Goal: Task Accomplishment & Management: Complete application form

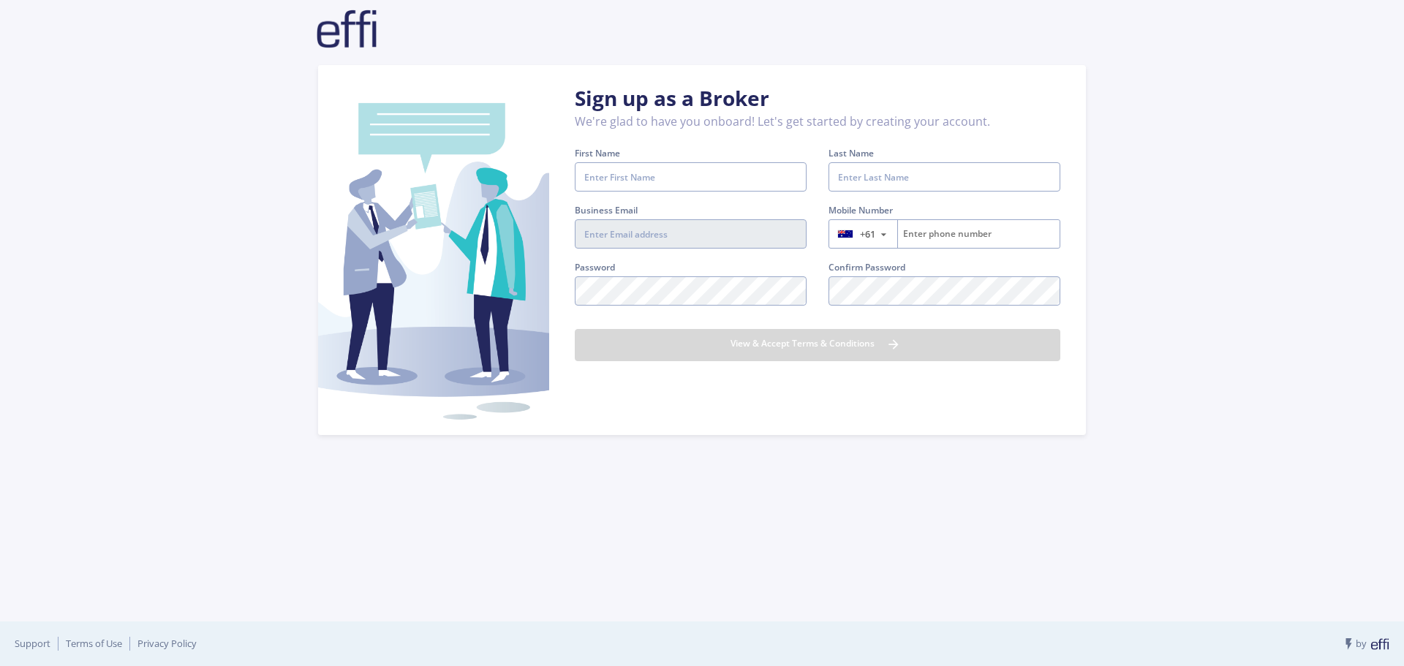
type input "[EMAIL_ADDRESS][DOMAIN_NAME]"
click at [663, 171] on input "First Name" at bounding box center [691, 176] width 232 height 29
type input "[PERSON_NAME]"
type input "Cornish"
type input "419014734"
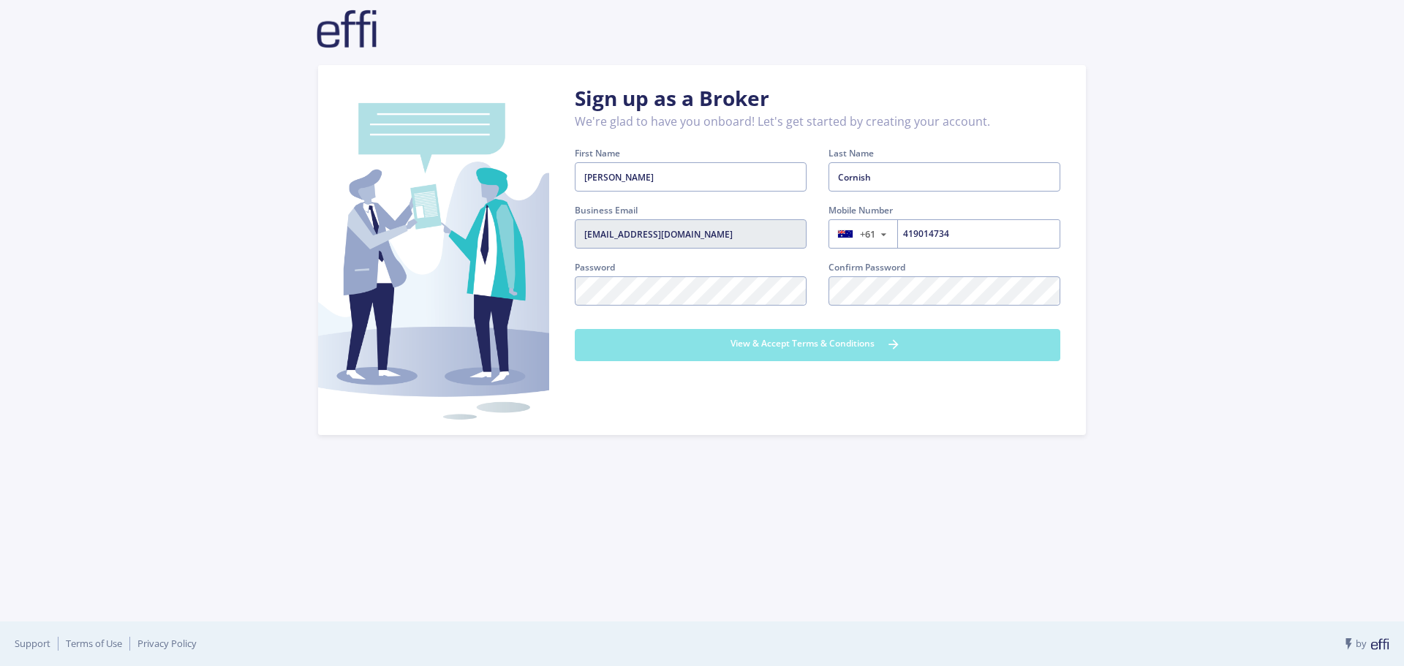
drag, startPoint x: 865, startPoint y: 343, endPoint x: 645, endPoint y: 257, distance: 235.5
click at [645, 257] on form "First Name [PERSON_NAME] Please Enter a Valid First Name Last Name [PERSON_NAME…" at bounding box center [818, 259] width 486 height 227
click at [792, 350] on button "View & Accept Terms & Conditions" at bounding box center [818, 345] width 486 height 32
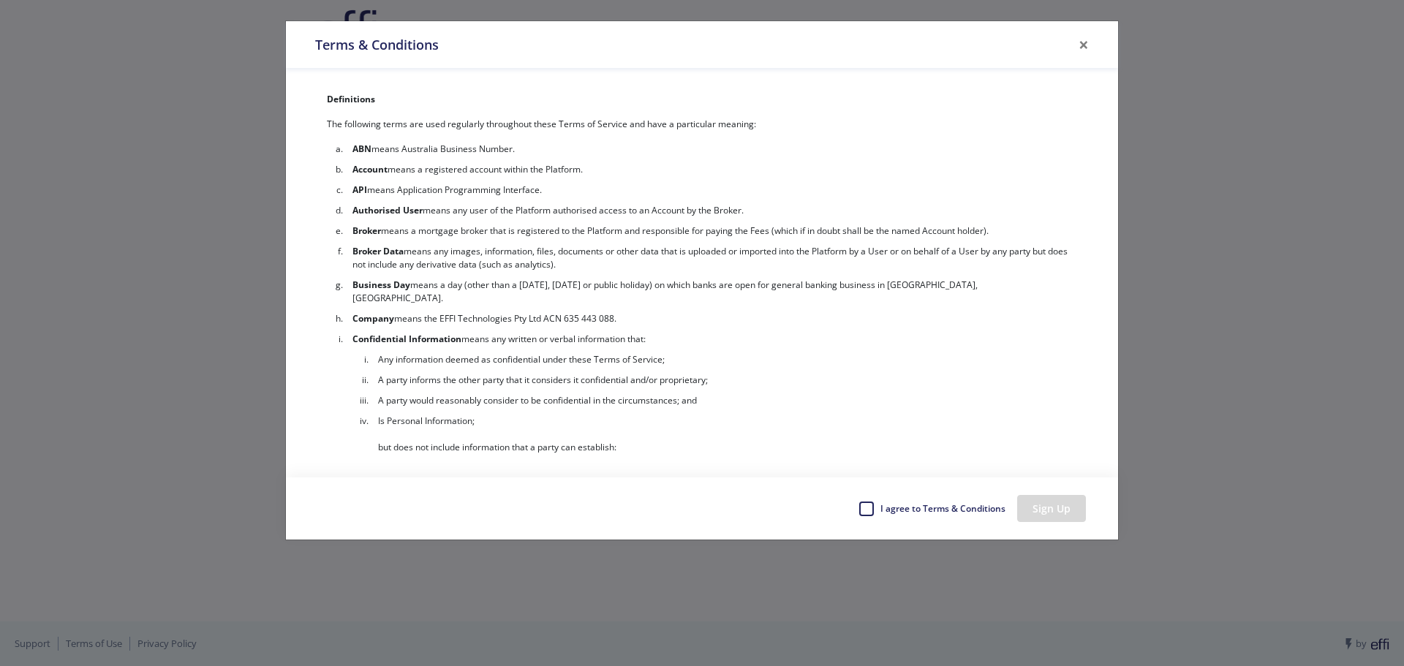
click at [924, 510] on label "I agree to Terms & Conditions" at bounding box center [942, 509] width 127 height 22
click at [870, 510] on input "I agree to Terms & Conditions" at bounding box center [865, 505] width 12 height 15
checkbox input "true"
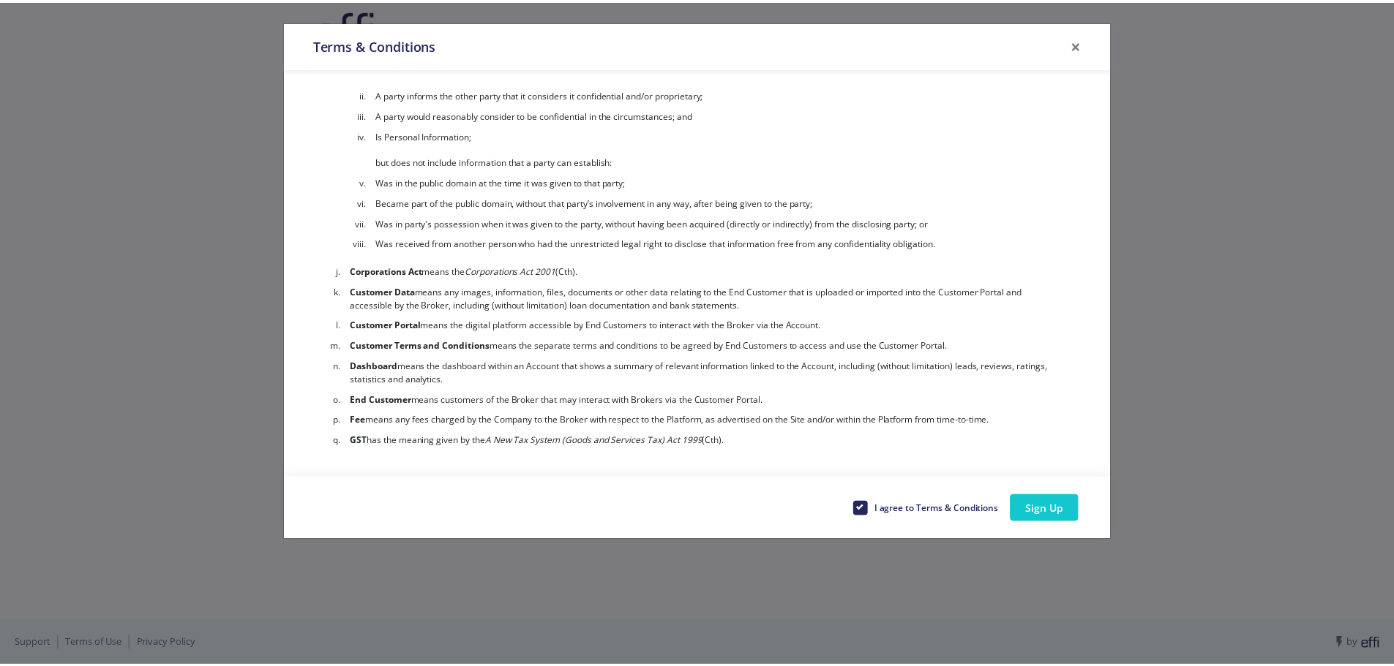
scroll to position [512, 0]
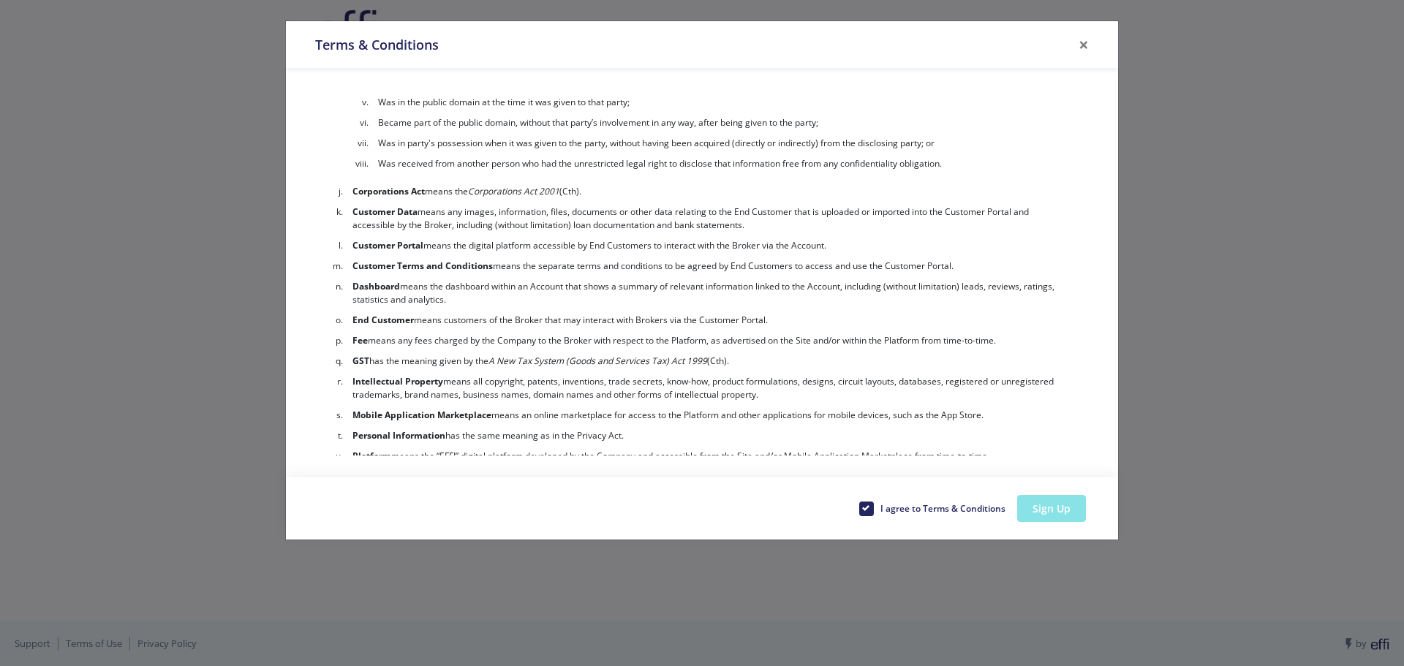
click at [1079, 510] on button "Sign Up" at bounding box center [1052, 508] width 69 height 27
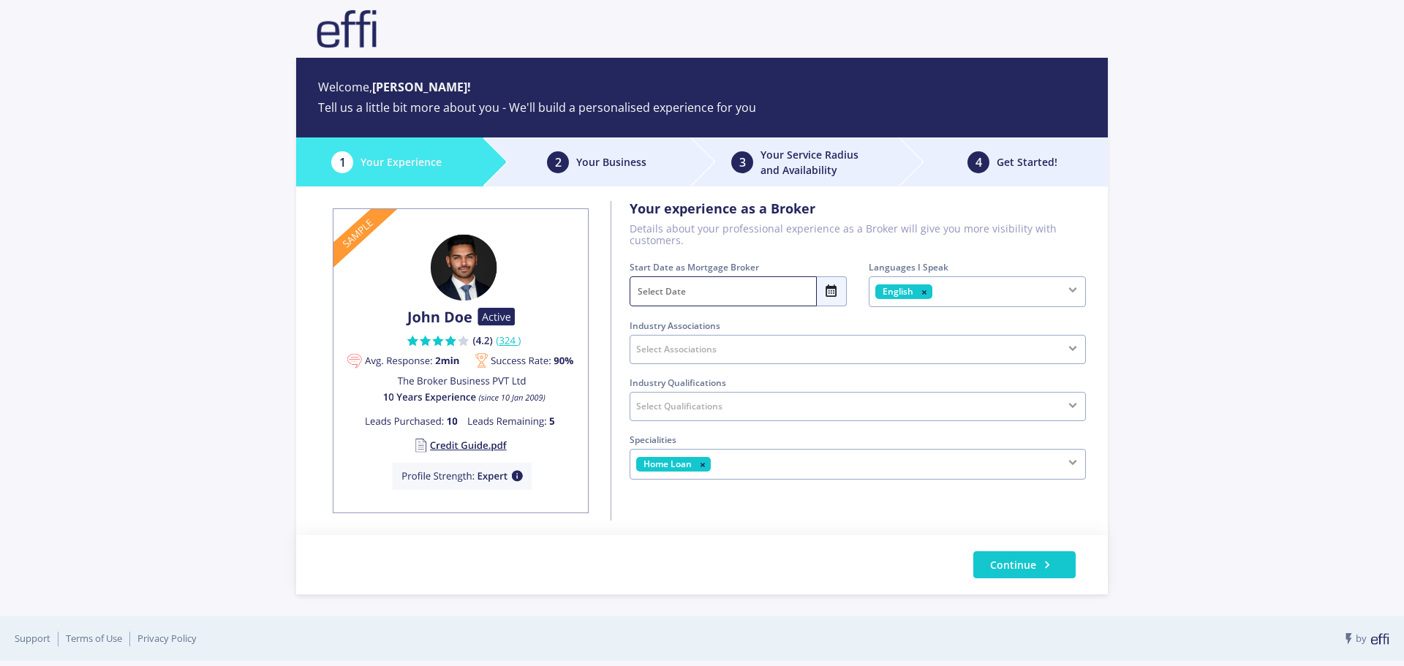
click at [688, 293] on input "text" at bounding box center [723, 292] width 187 height 30
click at [644, 318] on span "<" at bounding box center [646, 321] width 31 height 29
click at [839, 320] on span ">" at bounding box center [832, 321] width 31 height 29
click at [646, 356] on span "2010" at bounding box center [667, 350] width 72 height 29
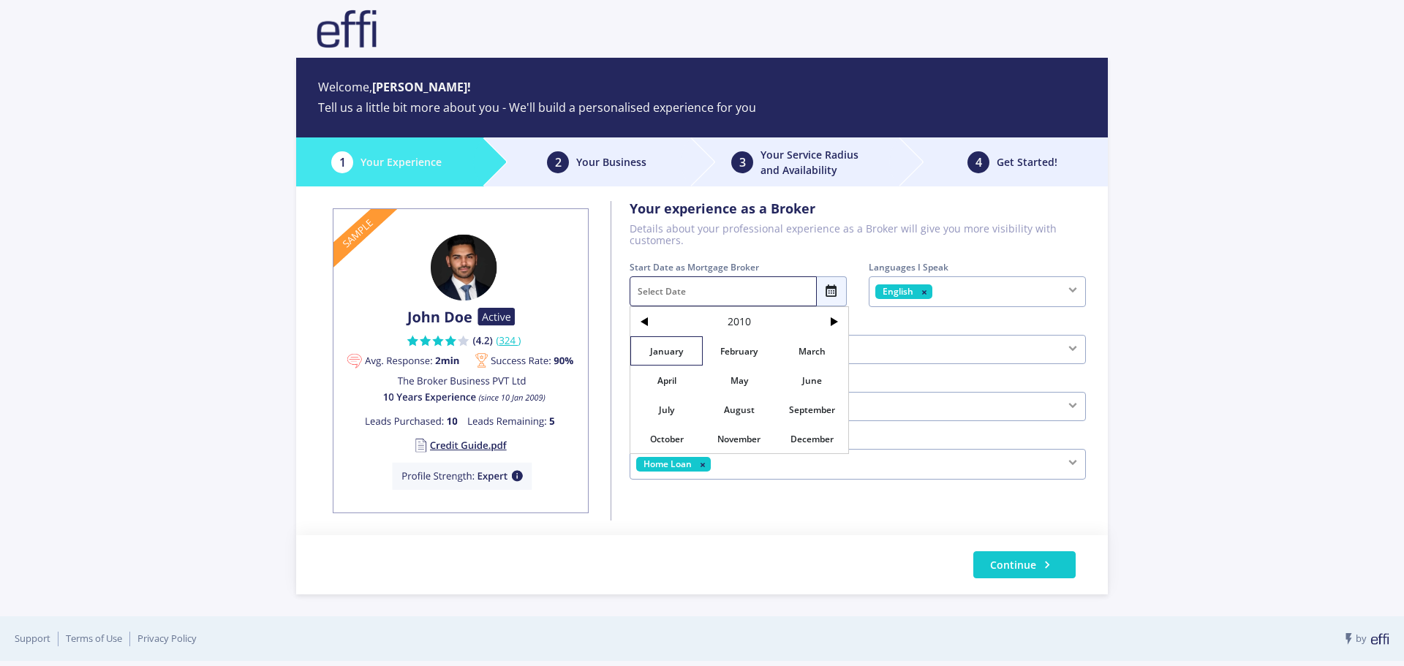
click at [652, 356] on span "January" at bounding box center [667, 350] width 72 height 29
click at [803, 380] on span "1" at bounding box center [801, 380] width 31 height 29
type input "[DATE]"
click at [794, 356] on div "Select Associations" at bounding box center [858, 349] width 456 height 29
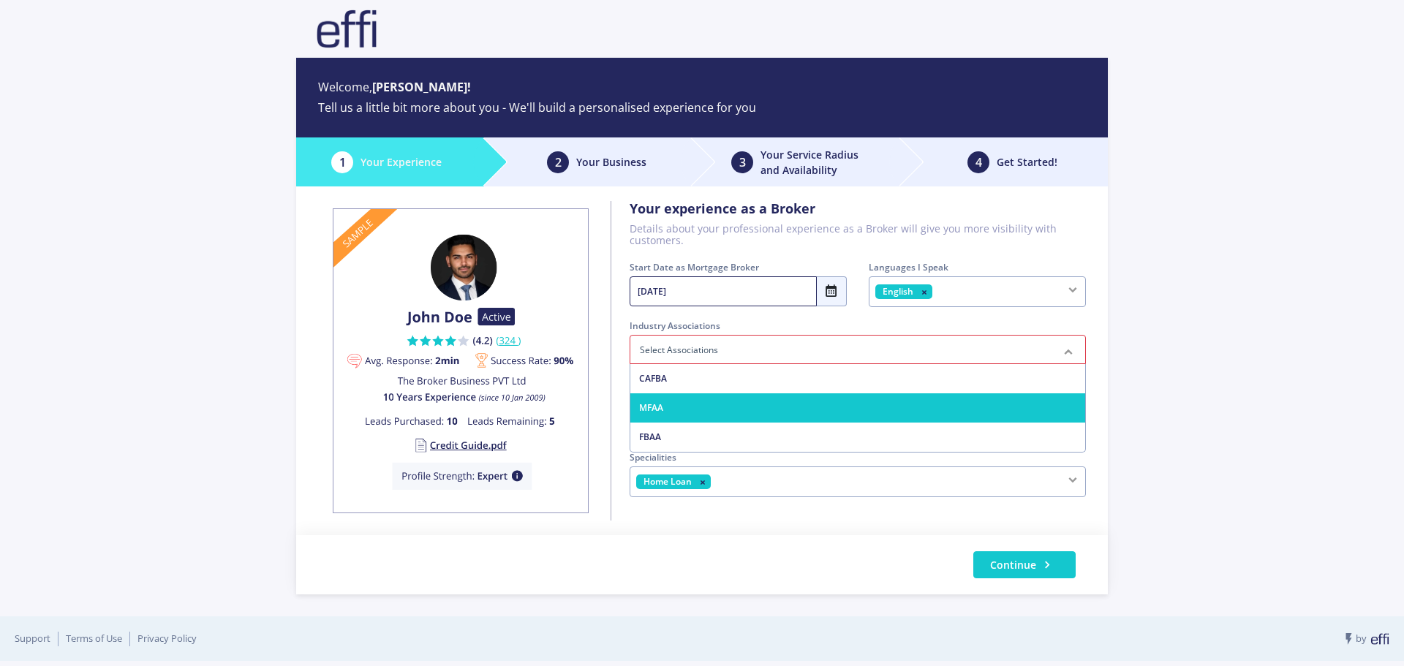
click at [717, 400] on span "MFAA" at bounding box center [858, 408] width 455 height 29
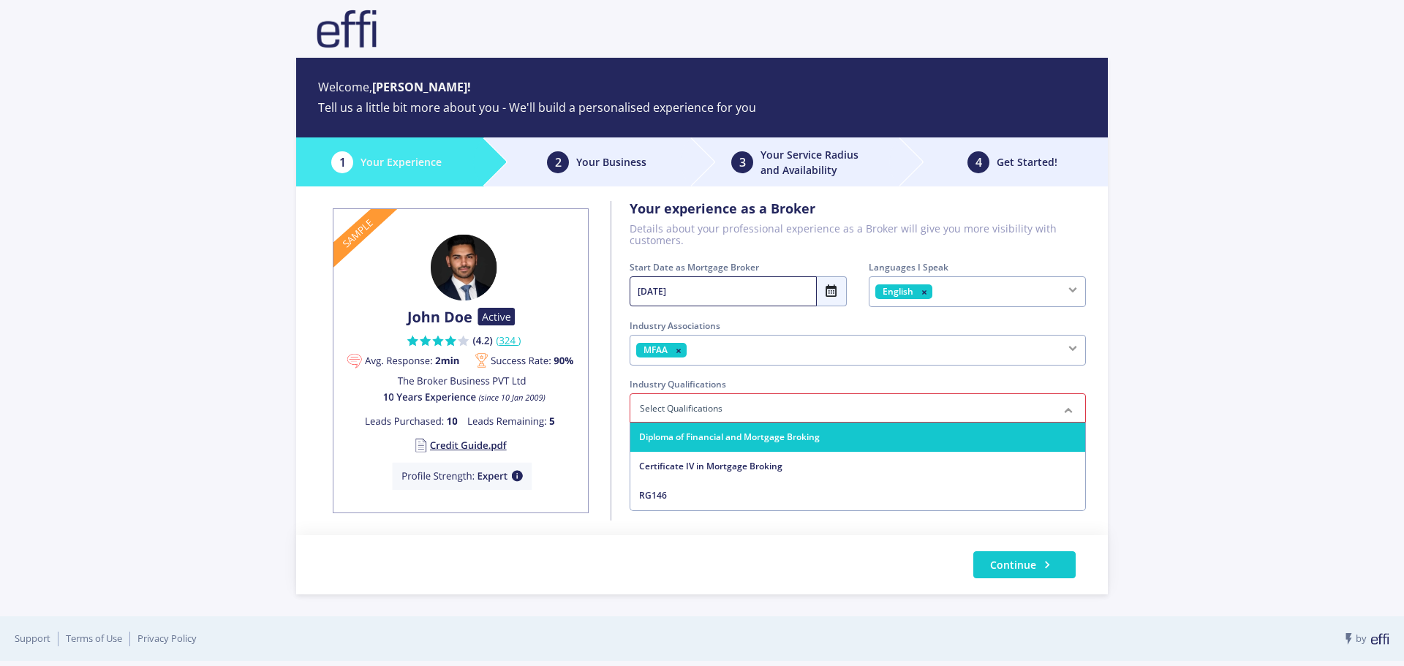
click at [699, 433] on span "Diploma of Financial and Mortgage Broking" at bounding box center [729, 437] width 181 height 12
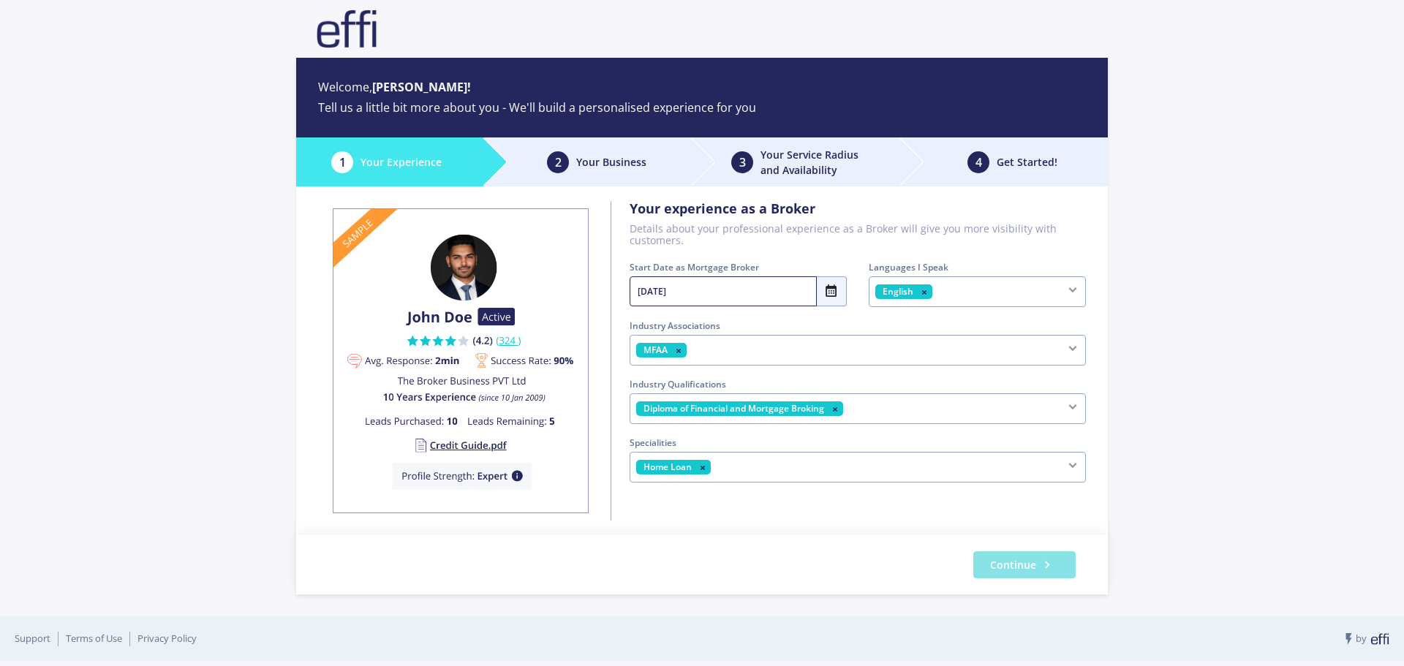
click at [1016, 571] on span "Continue" at bounding box center [1013, 564] width 46 height 15
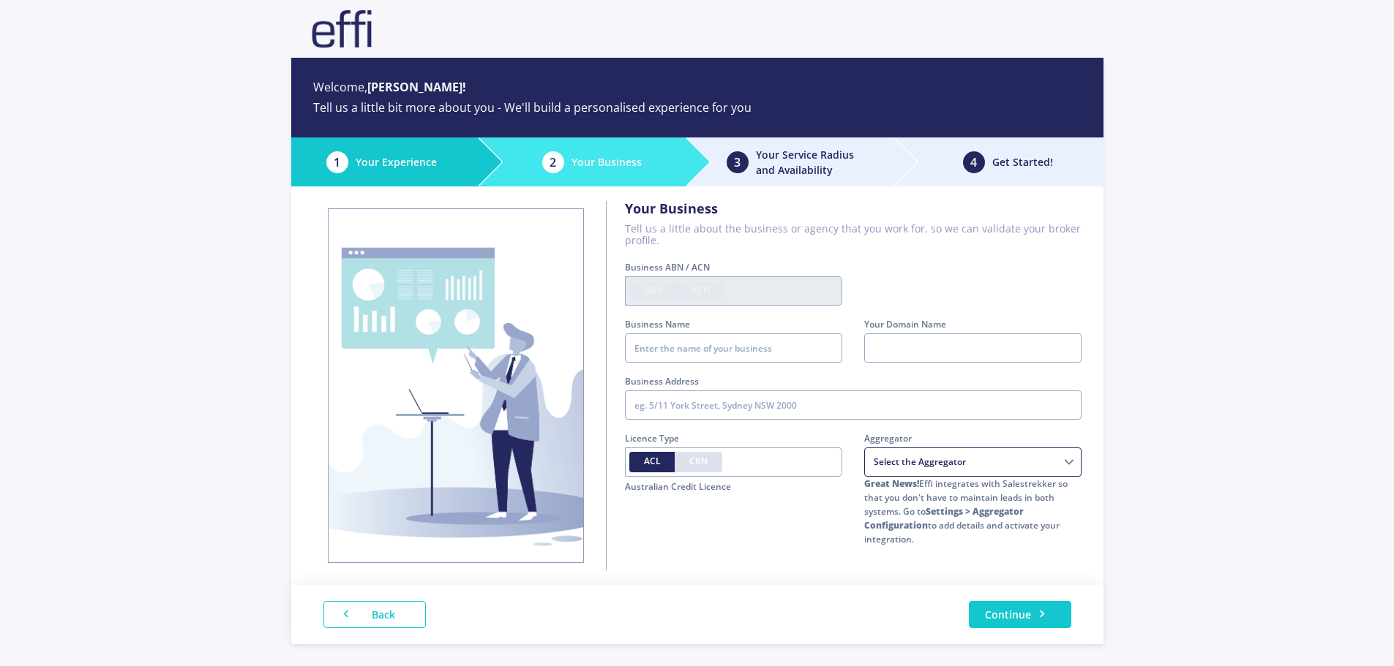
type input "20678011571"
type input "Acceptance Finance"
radio input "false"
click at [723, 400] on input "text" at bounding box center [853, 405] width 456 height 29
click at [636, 403] on input "[STREET_ADDRESS]" at bounding box center [853, 405] width 456 height 29
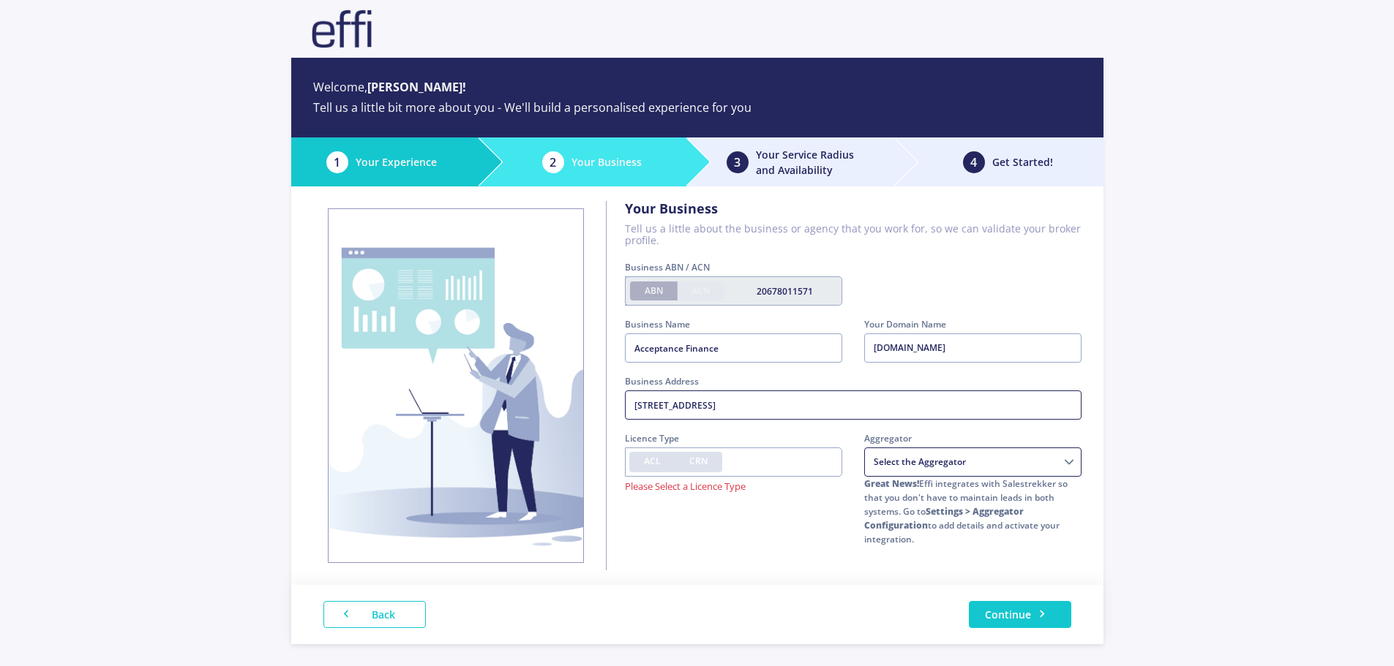
click at [634, 403] on input "[STREET_ADDRESS]" at bounding box center [853, 405] width 456 height 29
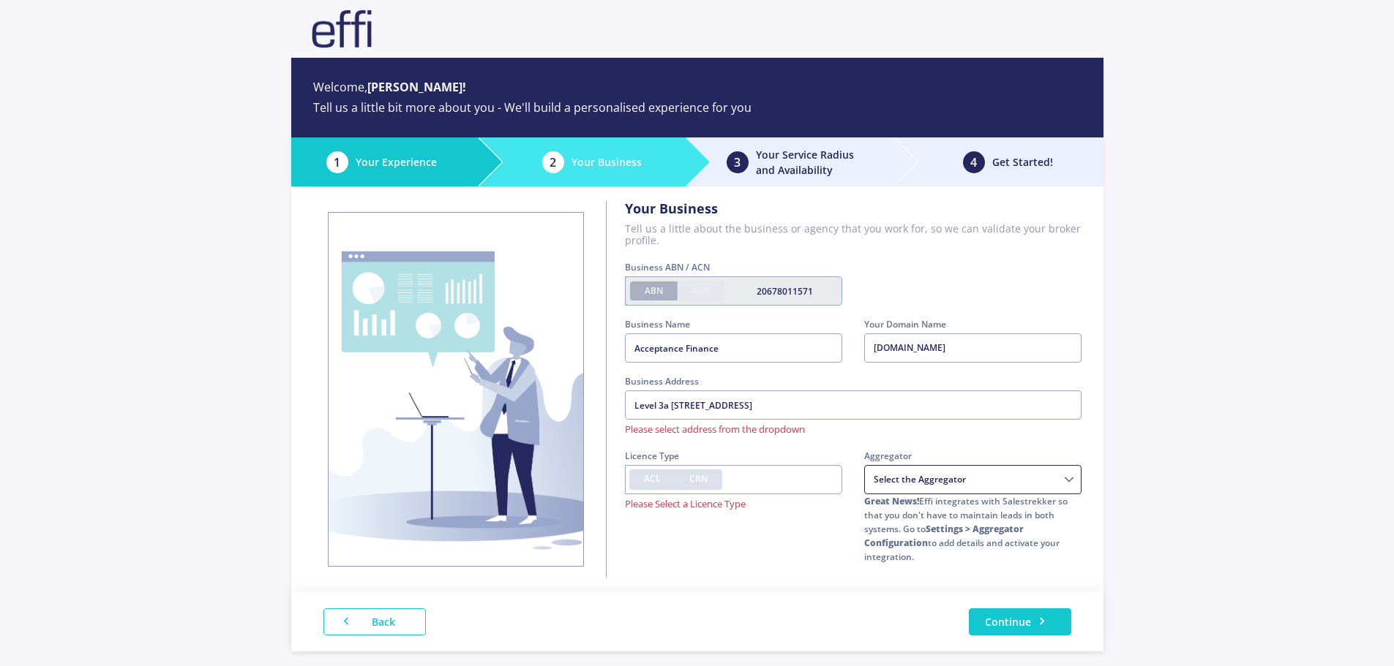
click at [1303, 359] on div "Welcome, [PERSON_NAME]! Tell us a little bit more about you - We'll build a per…" at bounding box center [697, 359] width 1394 height 718
click at [821, 404] on input "Level 3a [STREET_ADDRESS]" at bounding box center [853, 405] width 456 height 29
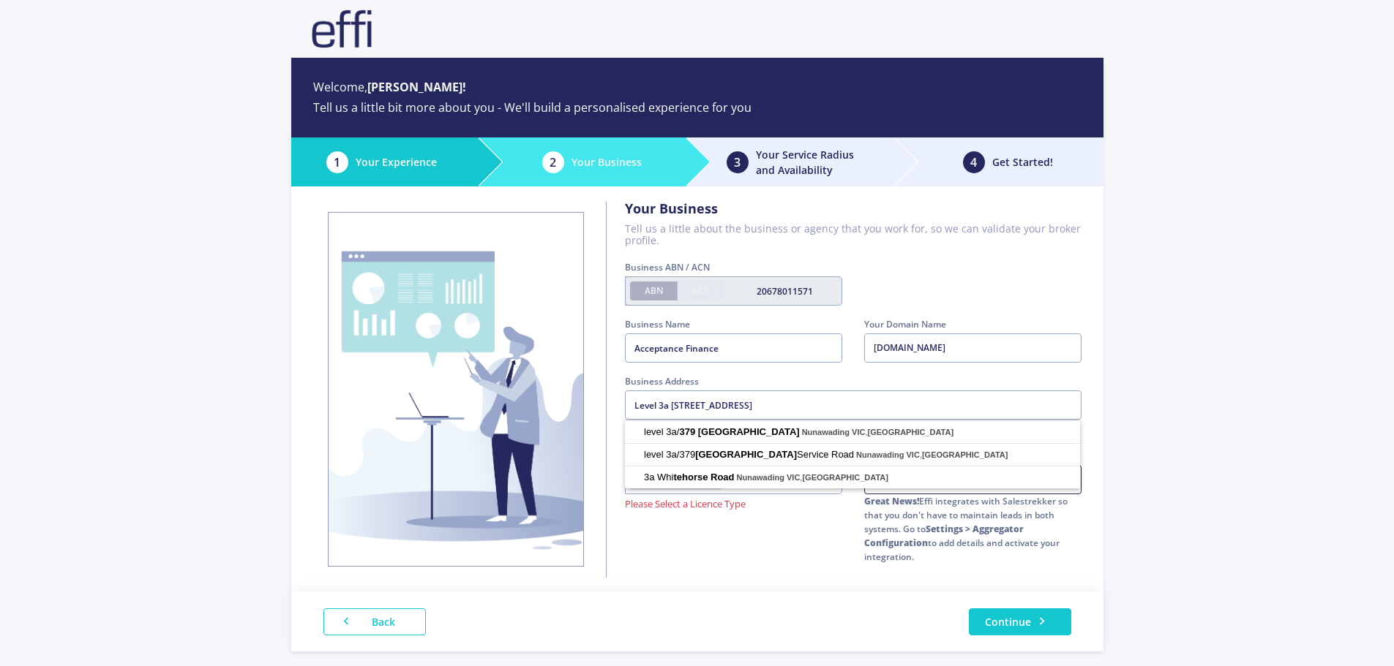
click at [1161, 377] on div "Welcome, [PERSON_NAME]! Tell us a little bit more about you - We'll build a per…" at bounding box center [697, 359] width 1394 height 718
drag, startPoint x: 669, startPoint y: 405, endPoint x: 505, endPoint y: 403, distance: 164.6
click at [505, 403] on div "Your Business Tell us a little about the business or agency that you work for, …" at bounding box center [697, 390] width 812 height 406
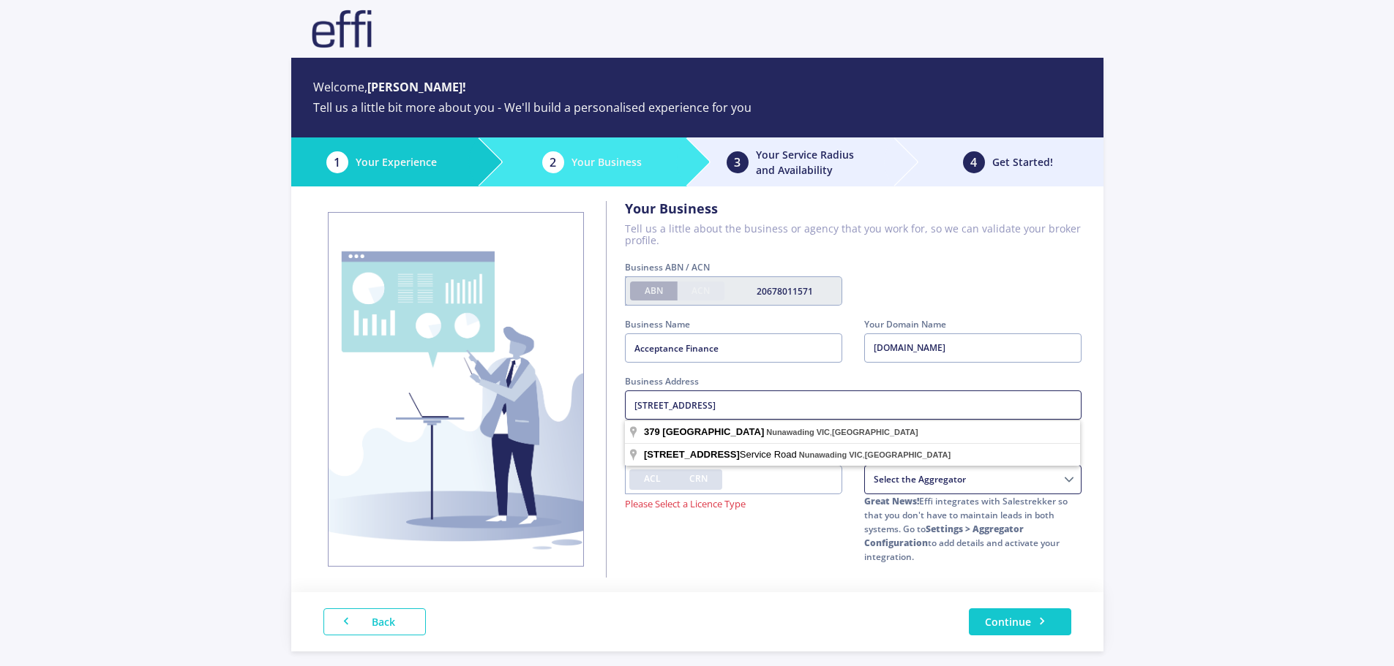
type input "[STREET_ADDRESS]"
click at [702, 528] on div "ACL CRN Please Select a Licence Type" at bounding box center [733, 497] width 217 height 64
click at [650, 478] on span "ACL" at bounding box center [652, 479] width 17 height 12
click at [650, 478] on input "ACL" at bounding box center [649, 478] width 10 height 10
radio input "true"
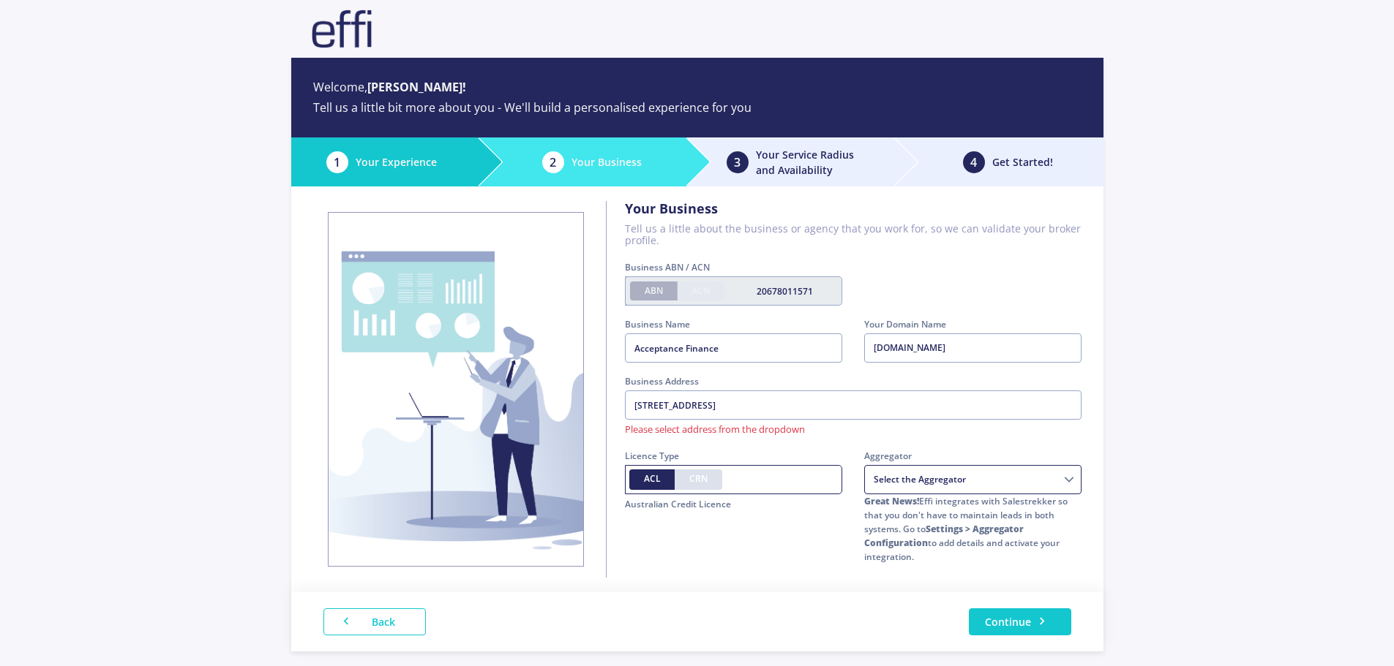
click at [729, 479] on input "text" at bounding box center [733, 479] width 217 height 29
type input "391715"
click at [982, 473] on select "Choice Aggregation Services AMAG Astute Financial Management Buyers choice Home…" at bounding box center [972, 479] width 217 height 29
select select "08d7eb2d-e413-3ace-b7a8-1ce9698c42f9"
click at [864, 465] on select "Choice Aggregation Services AMAG Astute Financial Management Buyers choice Home…" at bounding box center [972, 479] width 217 height 29
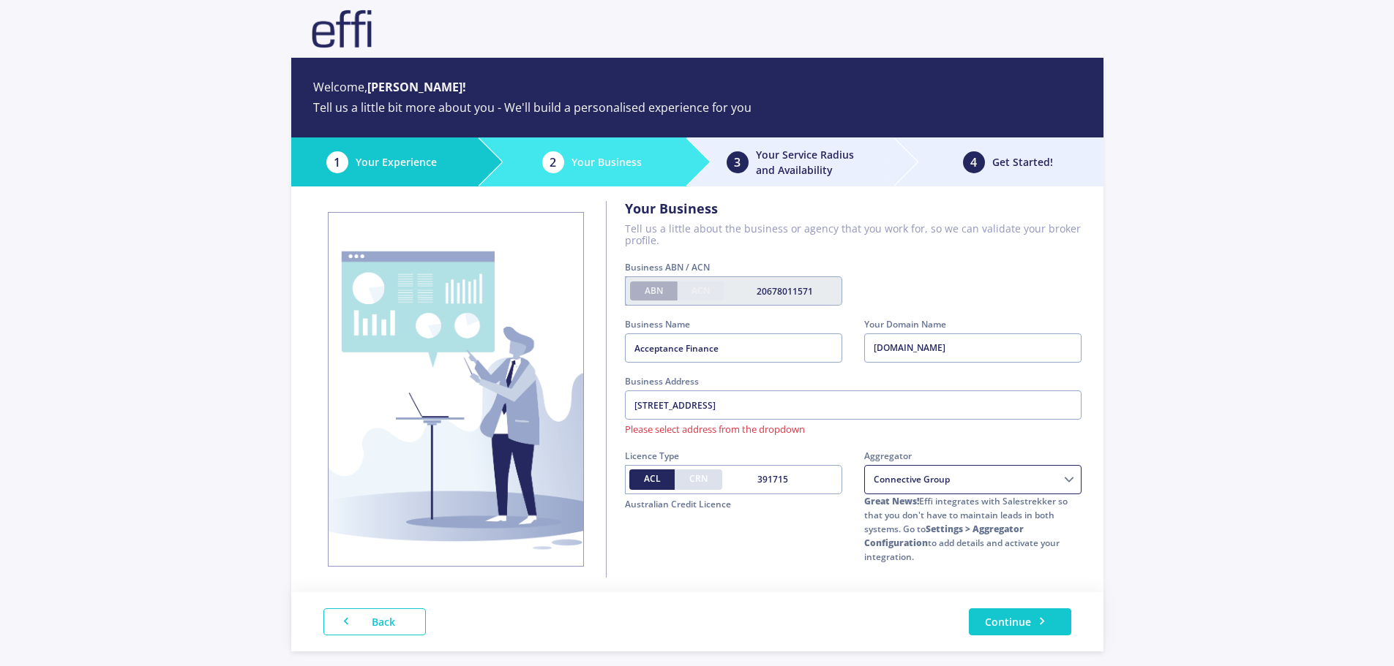
click at [1161, 452] on div "Welcome, [PERSON_NAME]! Tell us a little bit more about you - We'll build a per…" at bounding box center [697, 359] width 1394 height 718
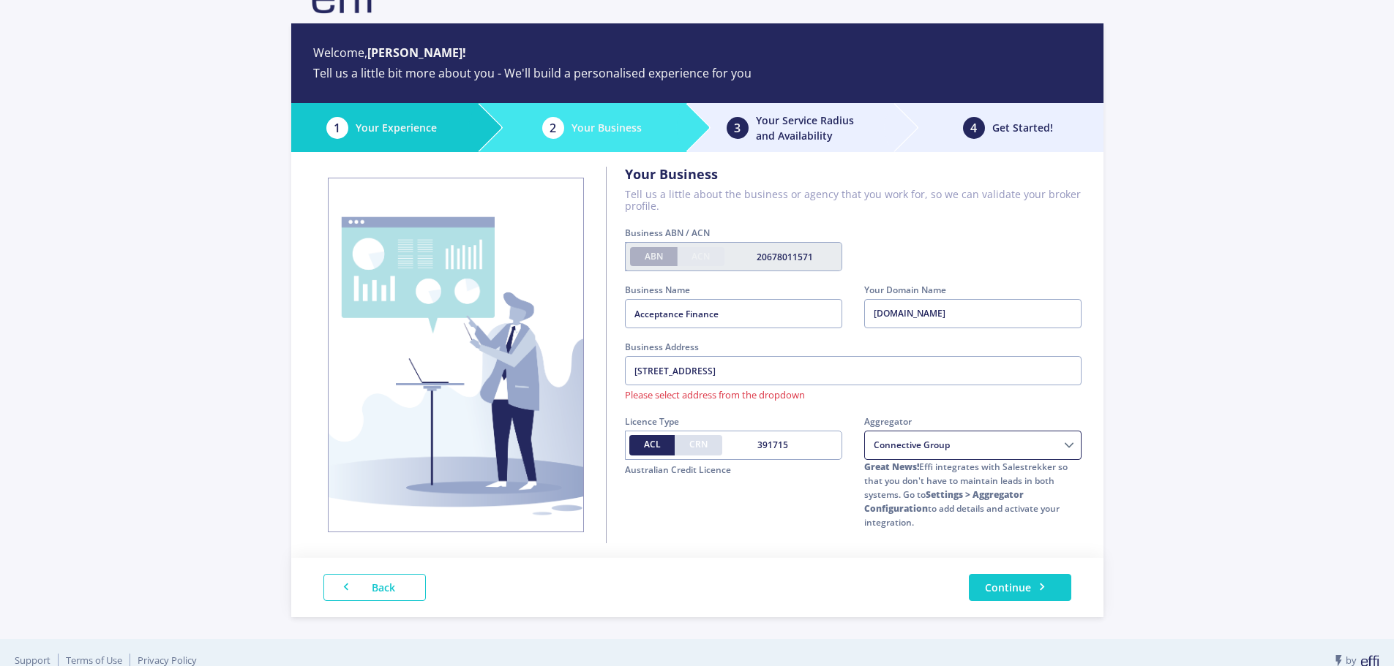
scroll to position [52, 0]
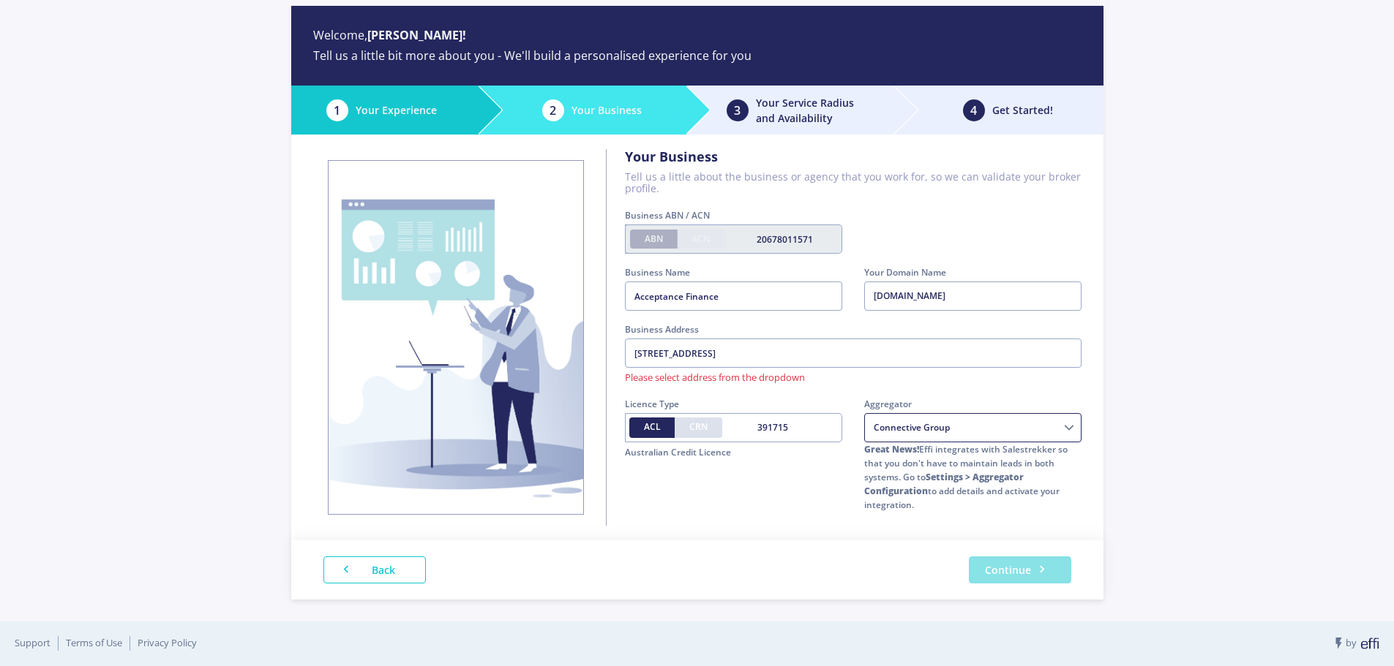
click at [996, 567] on button "Continue" at bounding box center [1020, 570] width 102 height 27
click at [782, 347] on input "[STREET_ADDRESS]" at bounding box center [853, 353] width 456 height 29
click at [832, 348] on input "[STREET_ADDRESS]" at bounding box center [853, 353] width 456 height 29
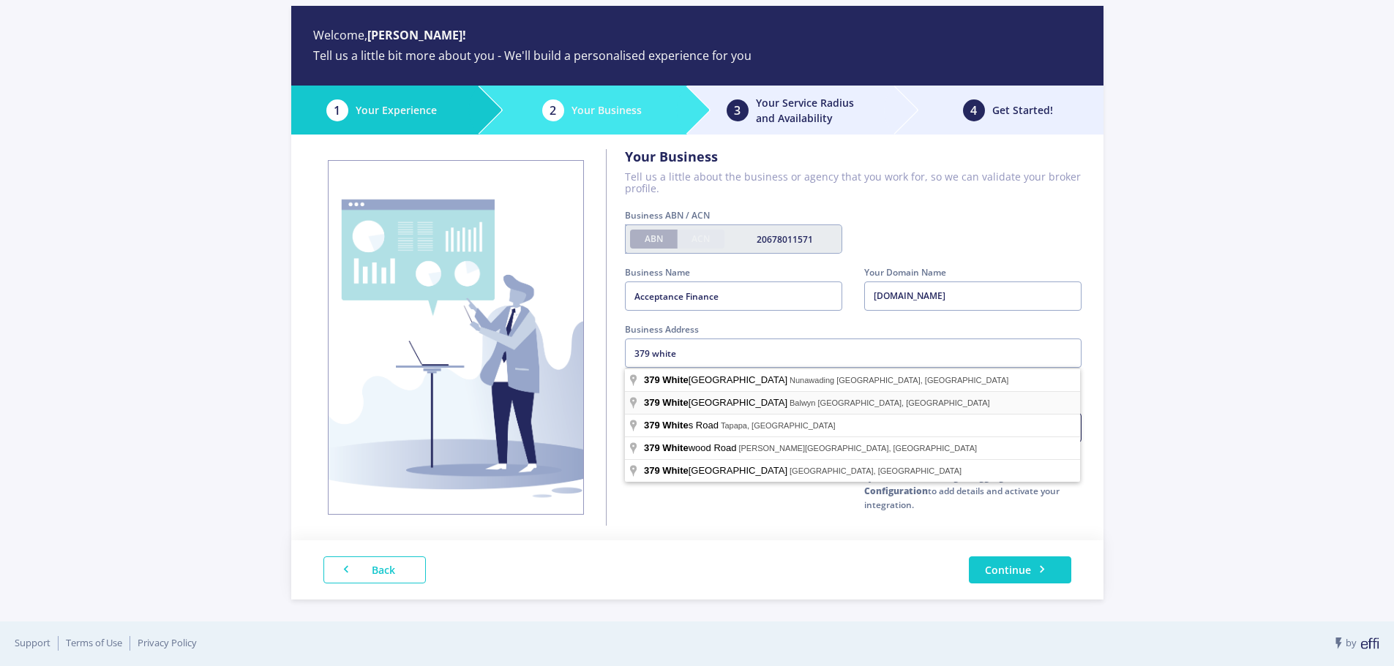
type input "[STREET_ADDRESS]"
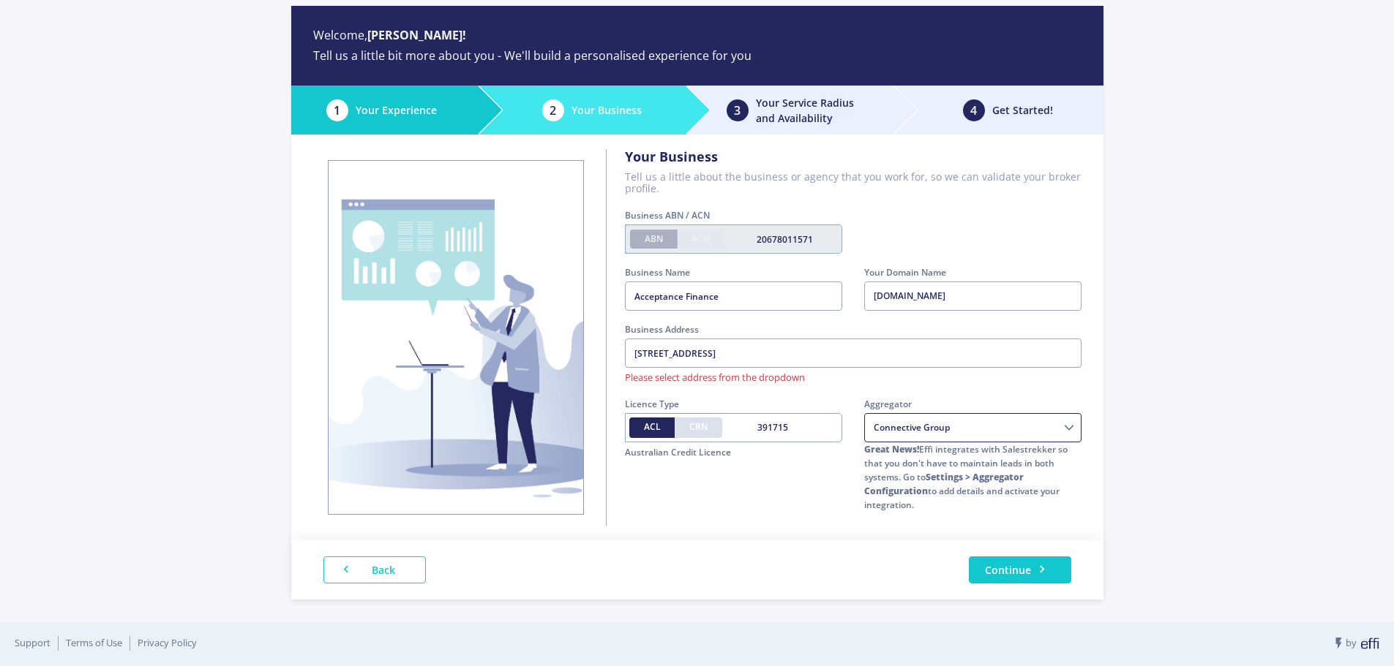
scroll to position [45, 0]
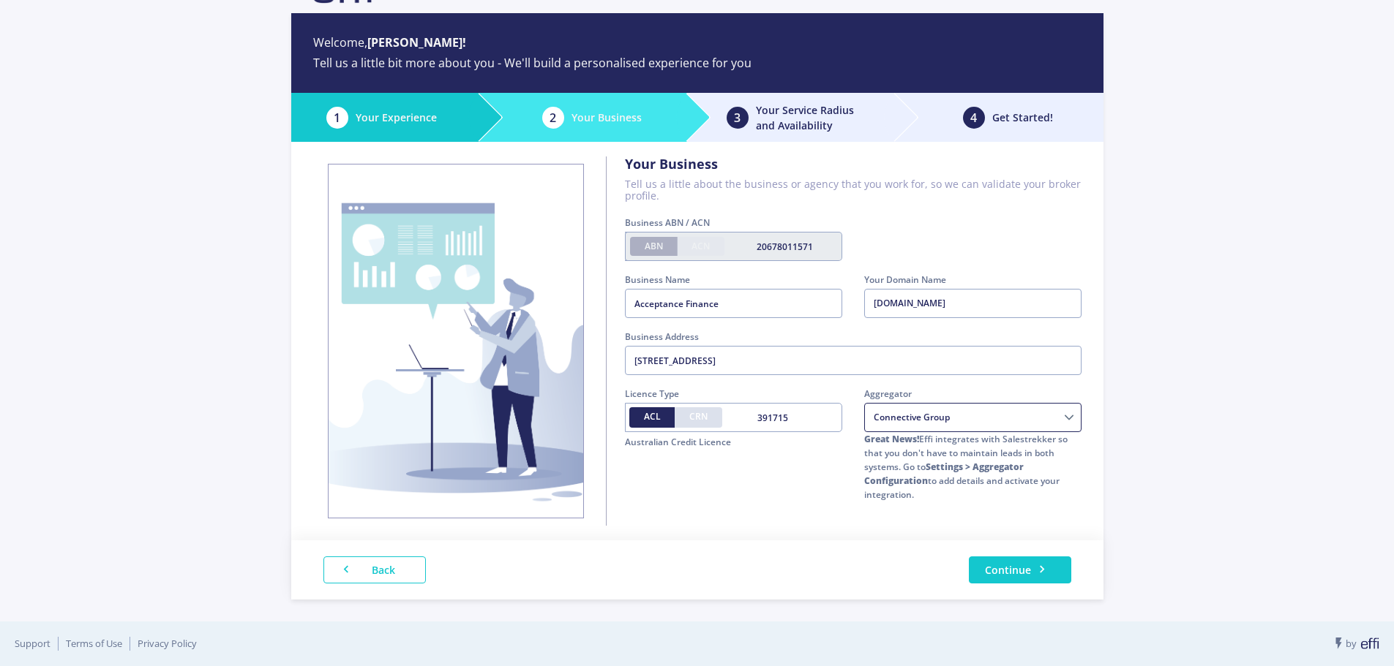
click at [956, 277] on label "Your Domain Name" at bounding box center [972, 280] width 217 height 14
click at [842, 289] on input "Acceptance Finance" at bounding box center [733, 303] width 217 height 29
click at [947, 303] on div "[DOMAIN_NAME]" at bounding box center [972, 303] width 217 height 29
drag, startPoint x: 975, startPoint y: 303, endPoint x: 1007, endPoint y: 304, distance: 31.5
click at [1007, 304] on div "[DOMAIN_NAME]" at bounding box center [972, 303] width 217 height 29
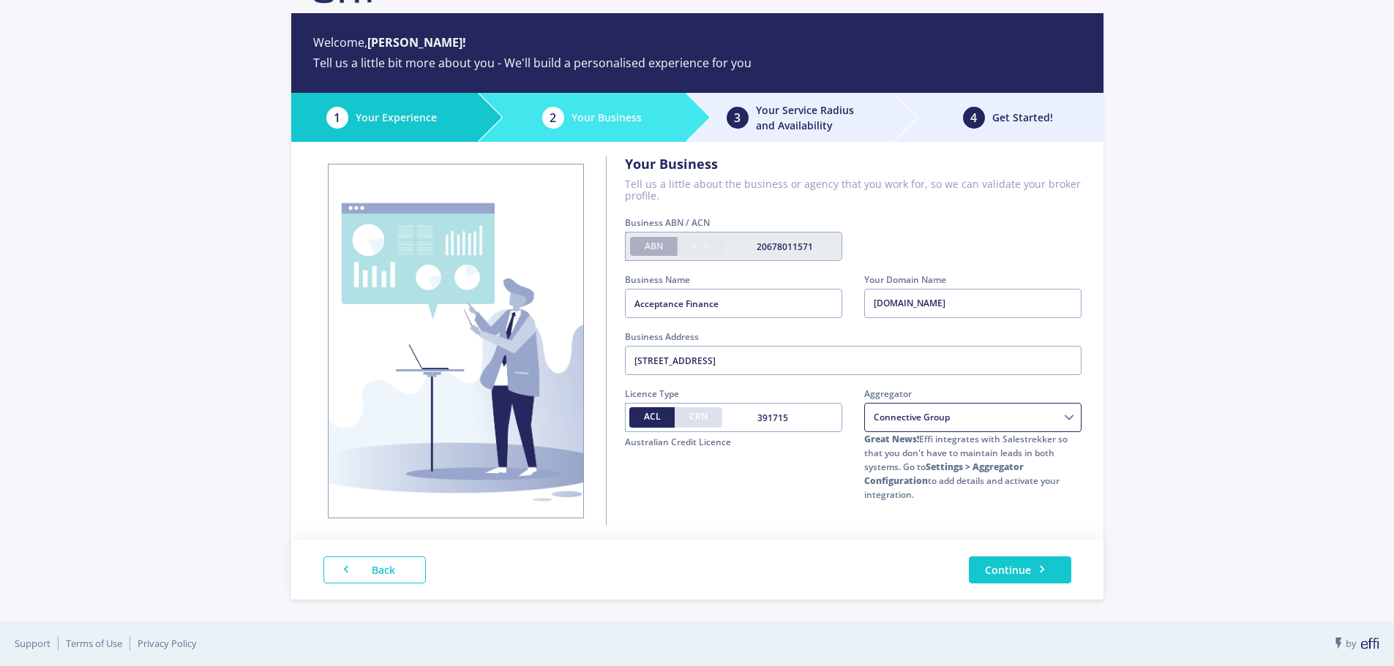
click at [1007, 304] on div "[DOMAIN_NAME]" at bounding box center [972, 303] width 217 height 29
click at [1012, 563] on button "Continue" at bounding box center [1020, 570] width 102 height 27
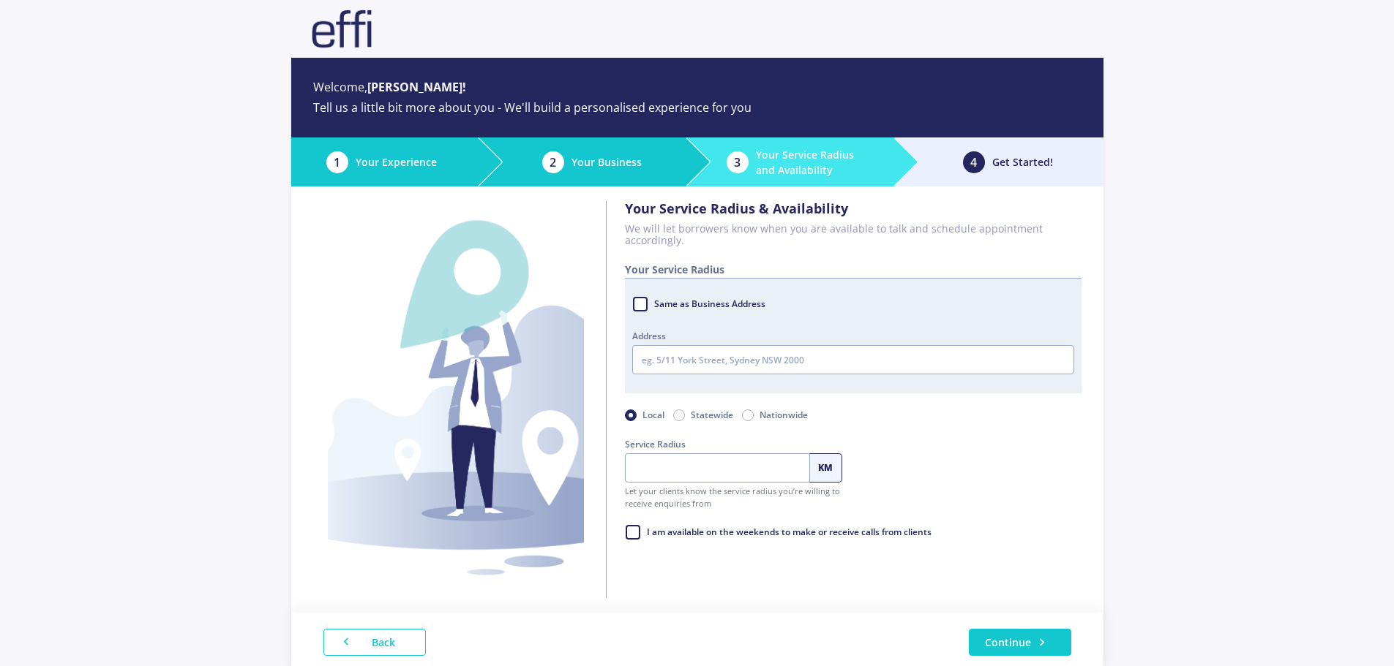
click at [759, 415] on label "Nationwide" at bounding box center [783, 415] width 48 height 17
click at [752, 415] on input "Nationwide" at bounding box center [748, 414] width 12 height 15
radio input "true"
click at [1060, 652] on button "Continue" at bounding box center [1020, 642] width 102 height 27
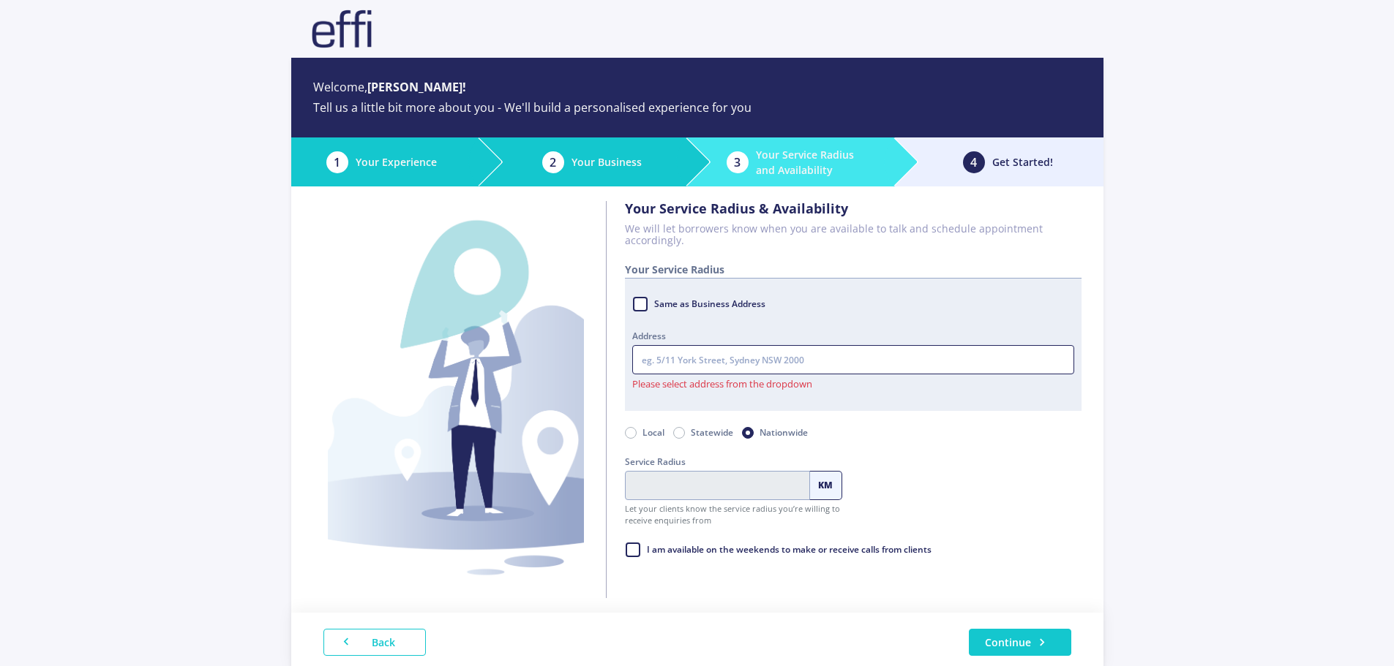
click at [729, 362] on input "text" at bounding box center [853, 359] width 442 height 29
click at [711, 298] on label "Same as Business Address" at bounding box center [708, 304] width 113 height 22
click at [644, 298] on input "Same as Business Address" at bounding box center [638, 300] width 12 height 15
checkbox input "true"
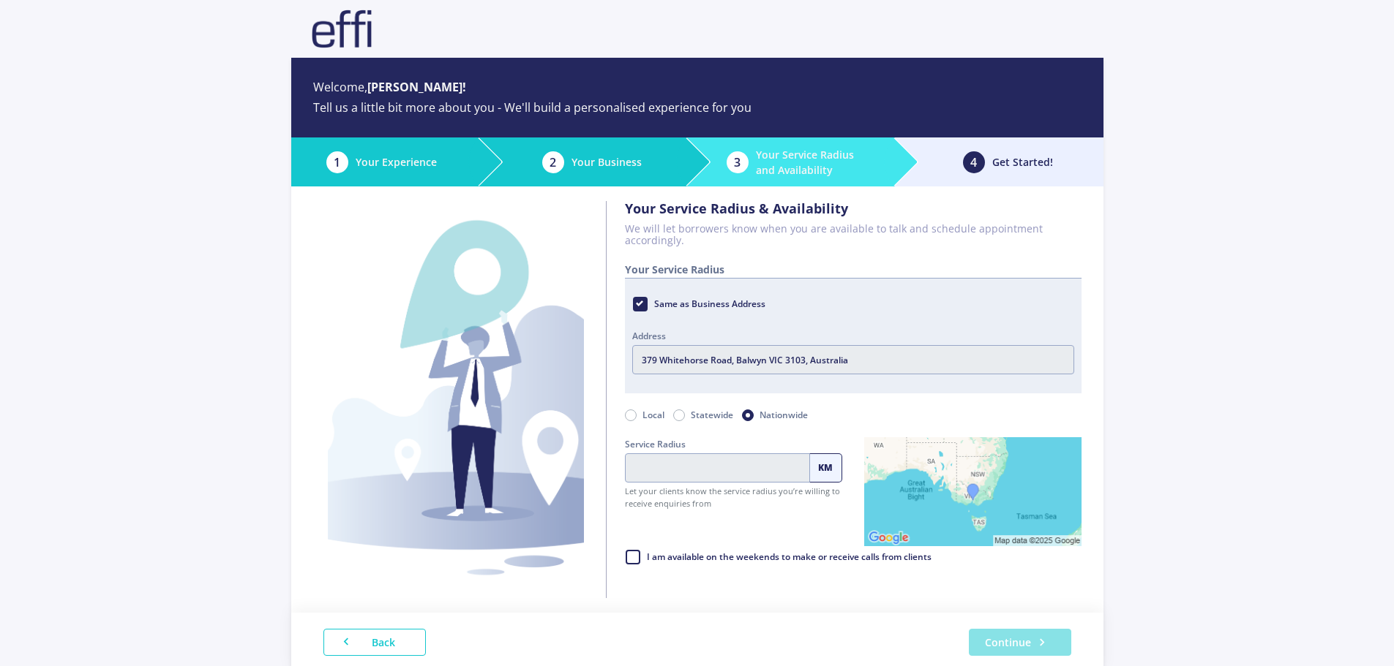
click at [1013, 643] on button "Continue" at bounding box center [1020, 642] width 102 height 27
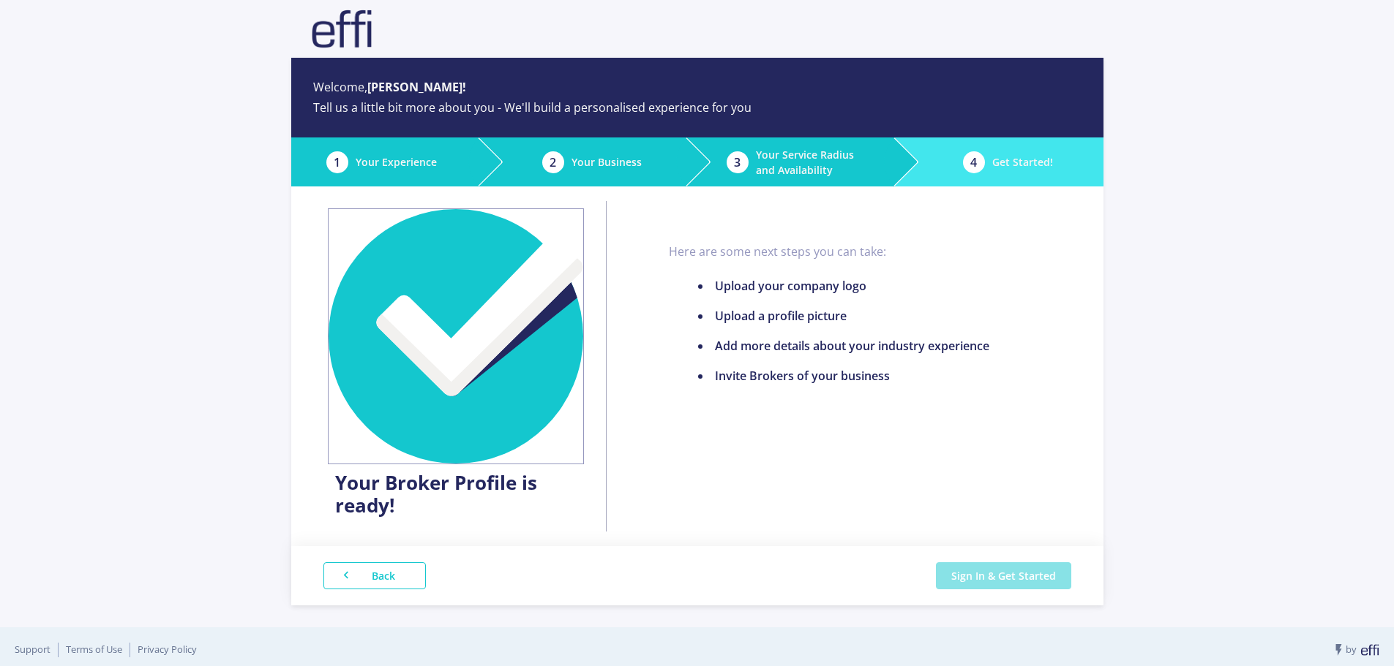
click at [1032, 576] on button "Sign In & Get Started" at bounding box center [1003, 576] width 135 height 27
click at [1006, 575] on button "Sign In & Get Started" at bounding box center [994, 576] width 153 height 27
drag, startPoint x: 1016, startPoint y: 573, endPoint x: 1132, endPoint y: 486, distance: 144.3
click at [1016, 573] on button "Sign In & Get Started" at bounding box center [994, 576] width 153 height 27
click at [1318, 342] on div "Welcome, [PERSON_NAME]! Tell us a little bit more about you - We'll build a per…" at bounding box center [697, 336] width 1394 height 672
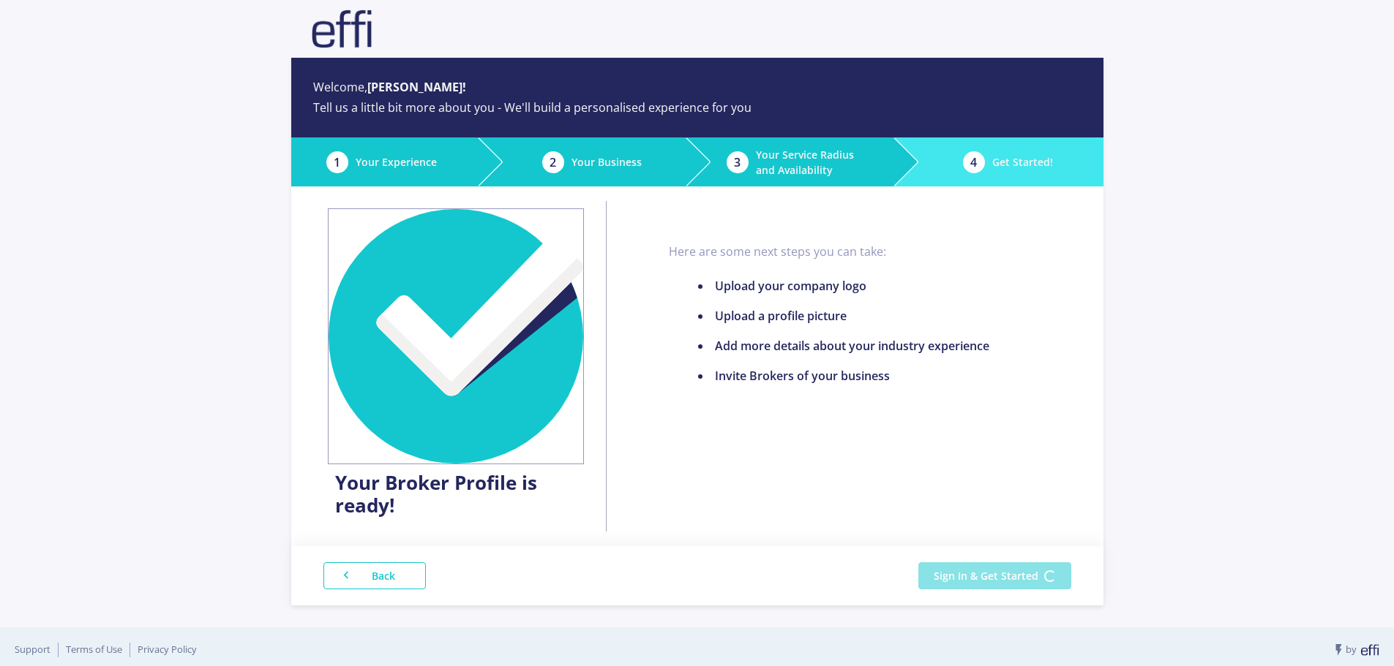
click at [985, 574] on button "Sign In & Get Started" at bounding box center [994, 576] width 153 height 27
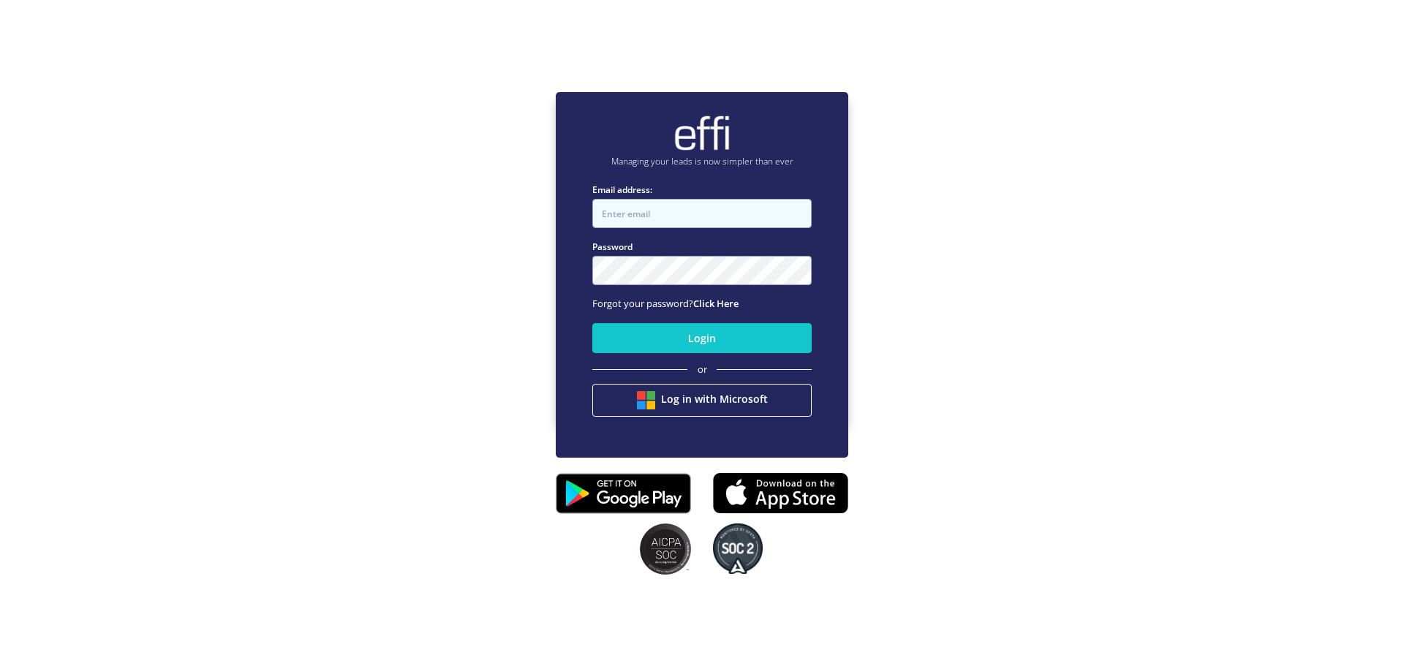
click at [698, 222] on input "Email address:" at bounding box center [702, 213] width 219 height 29
type input "[EMAIL_ADDRESS][DOMAIN_NAME]"
click at [722, 346] on button "Login" at bounding box center [702, 338] width 219 height 30
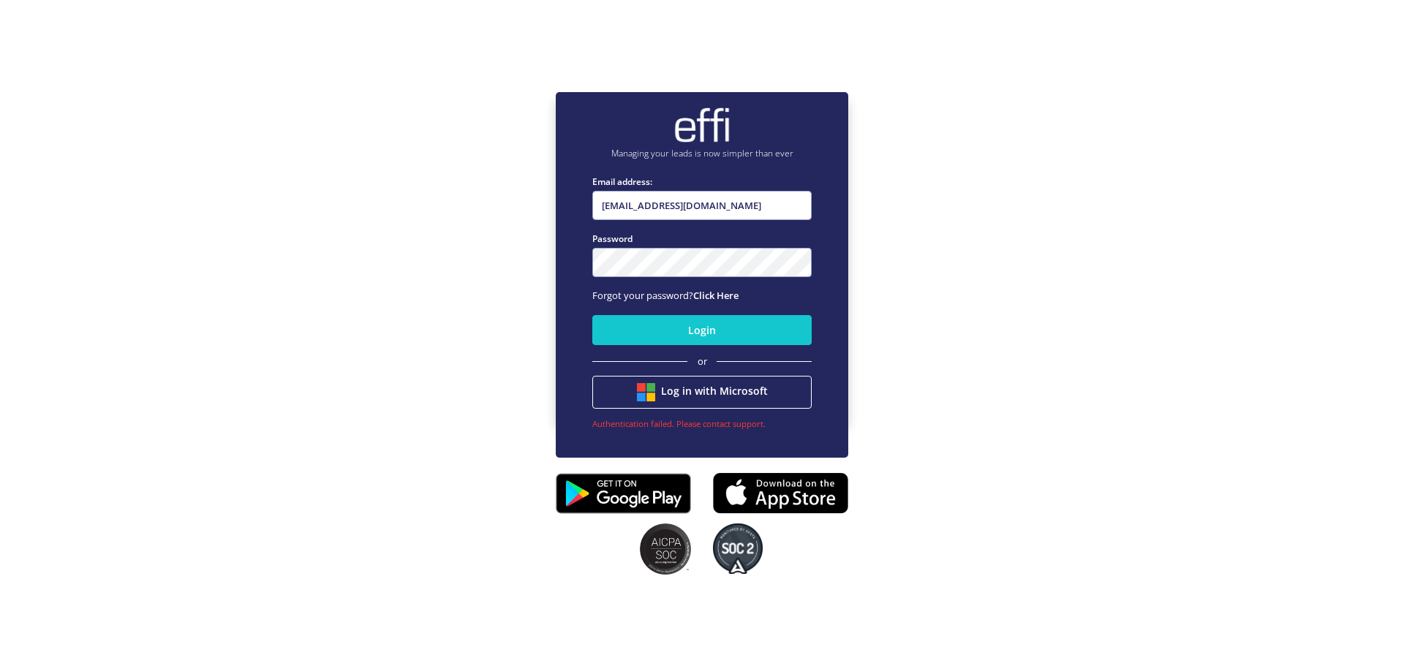
click at [1038, 322] on div "Managing your leads is now simpler than ever Email address: jcornish@acceptance…" at bounding box center [702, 256] width 1404 height 666
click at [708, 333] on button "Login" at bounding box center [702, 330] width 219 height 30
click at [719, 296] on link "Click Here" at bounding box center [715, 295] width 45 height 13
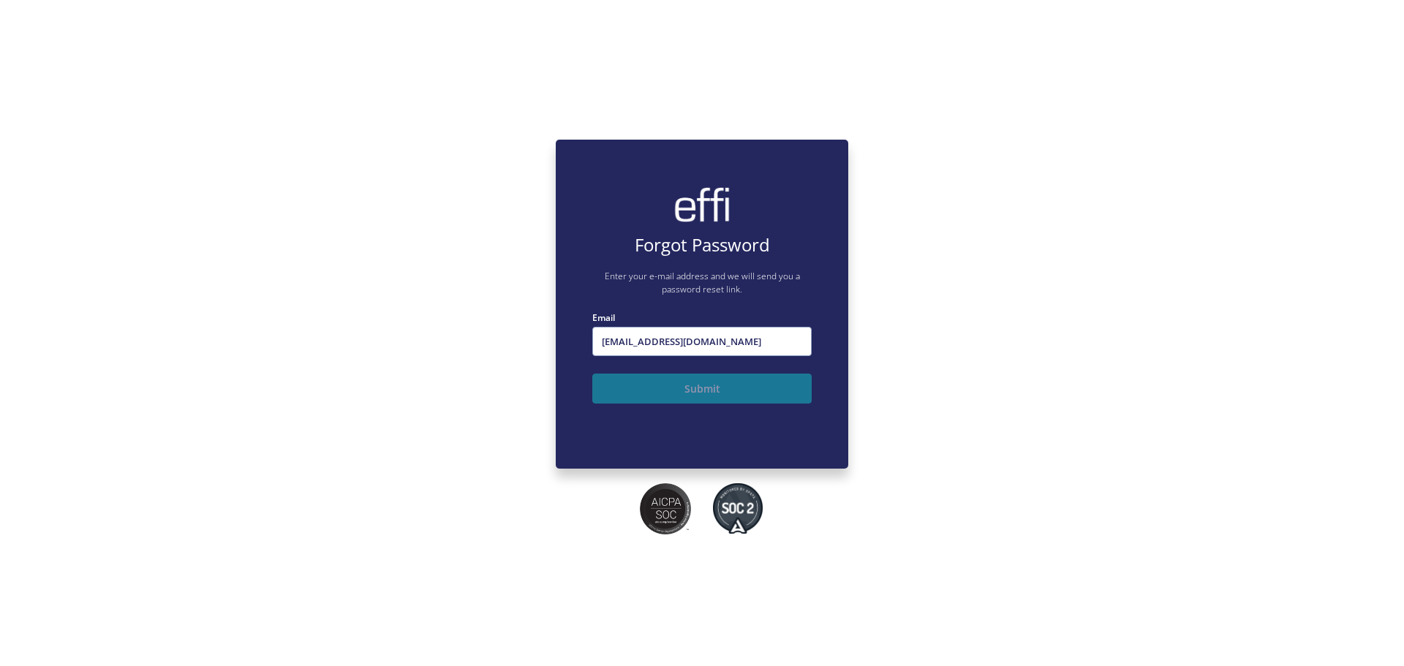
click at [693, 385] on button "Submit" at bounding box center [702, 389] width 219 height 30
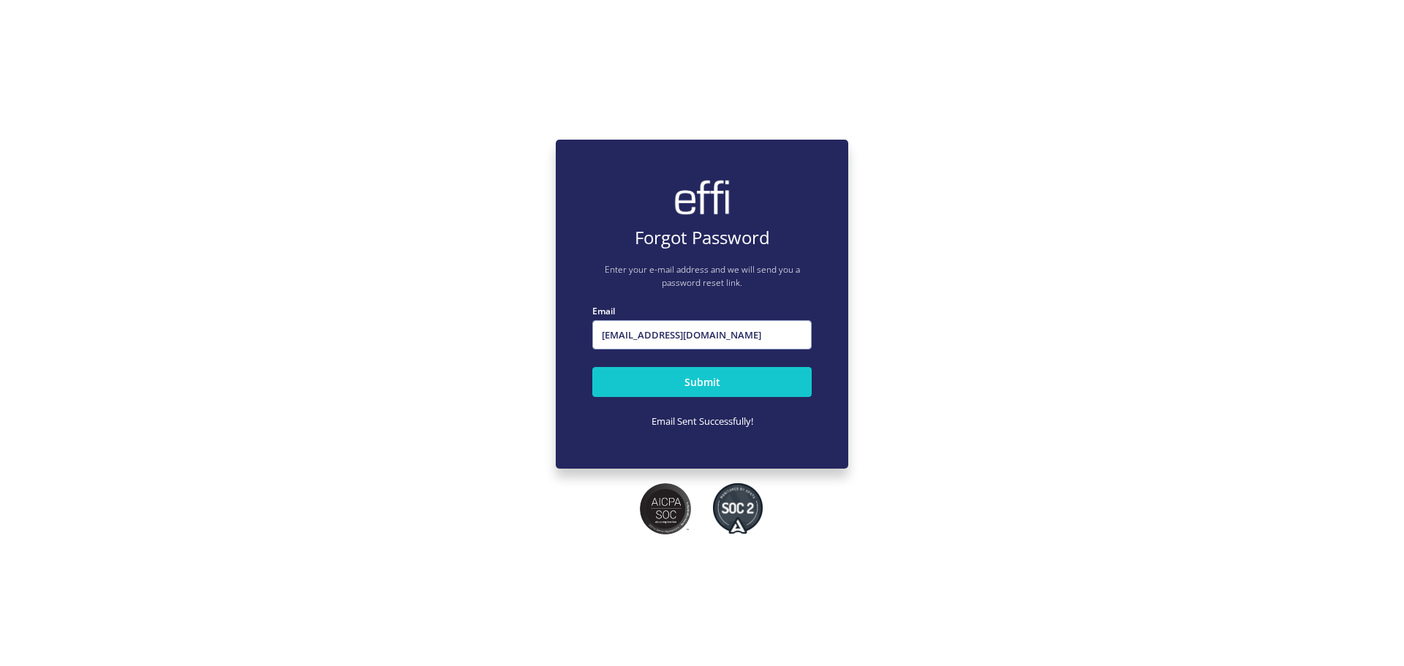
click at [714, 424] on div "Email Sent Successfully!" at bounding box center [702, 422] width 219 height 15
click at [728, 377] on button "Submit" at bounding box center [702, 382] width 219 height 30
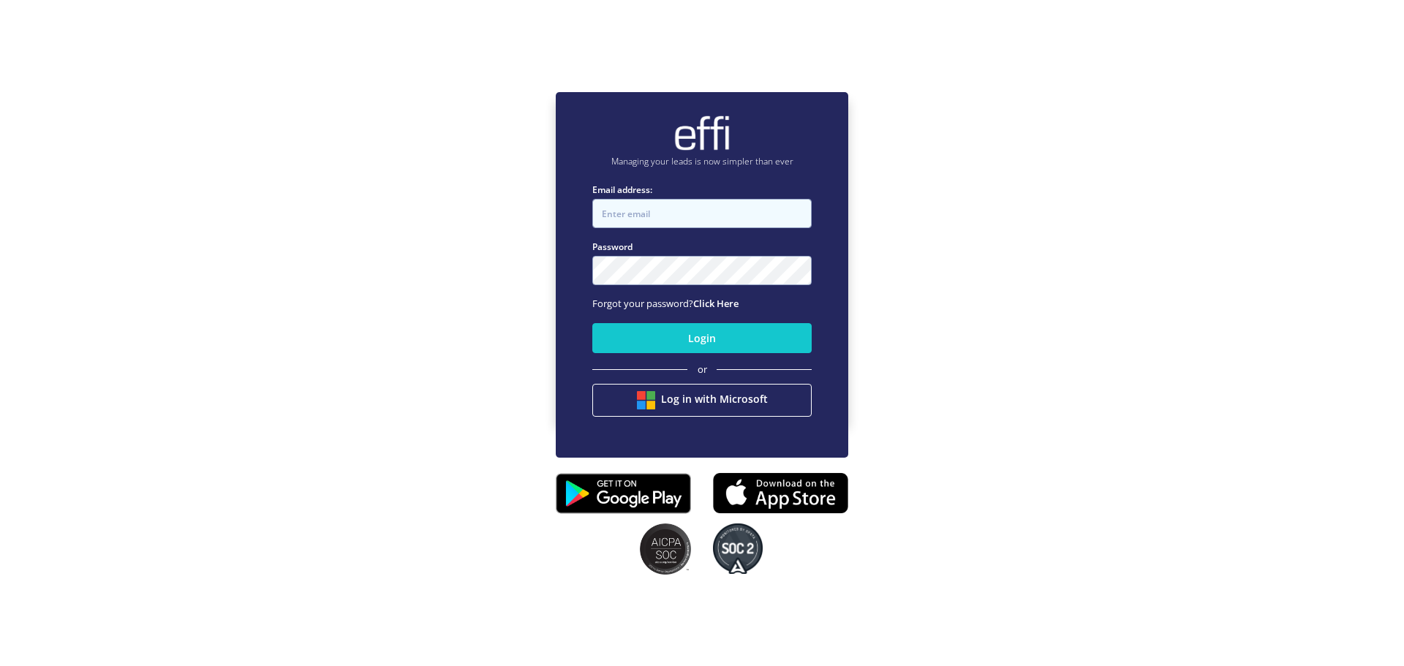
type input "[EMAIL_ADDRESS][DOMAIN_NAME]"
click at [731, 334] on button "Login" at bounding box center [702, 338] width 219 height 30
